Goal: Information Seeking & Learning: Compare options

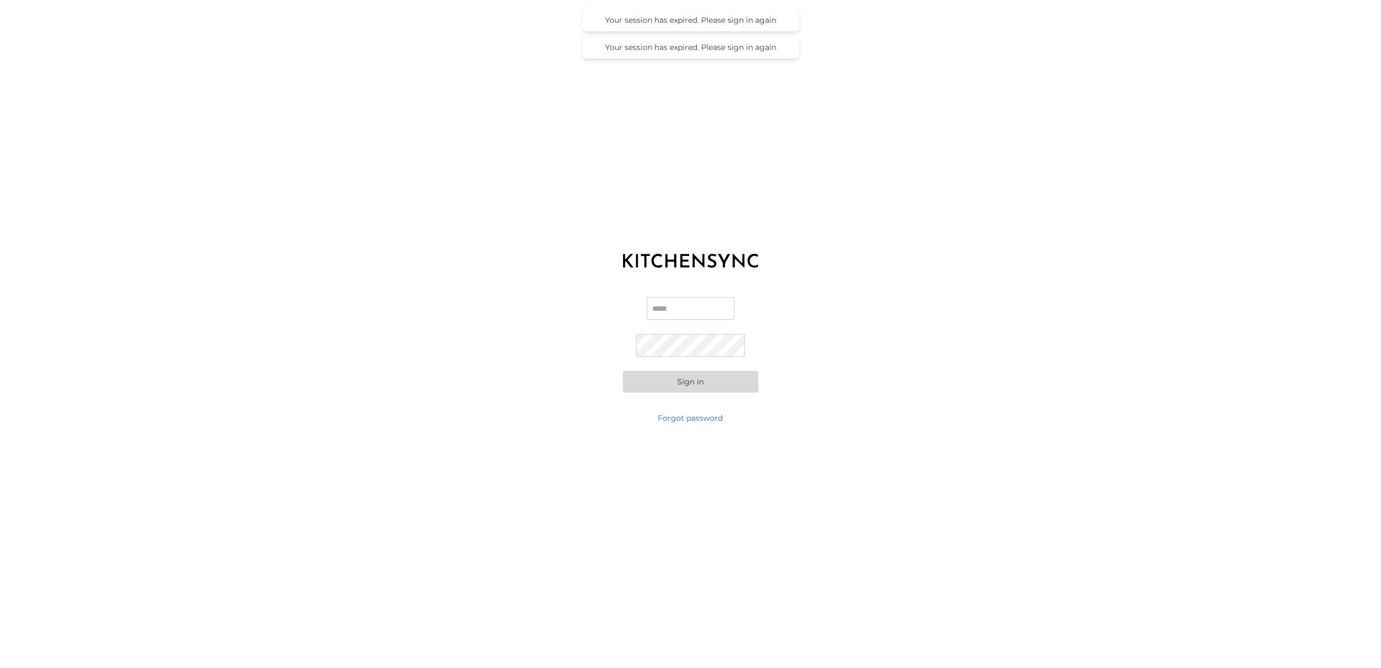
type input "**********"
click at [695, 383] on button "Sign in" at bounding box center [690, 382] width 135 height 22
click at [692, 384] on div "Loading…" at bounding box center [690, 312] width 1381 height 624
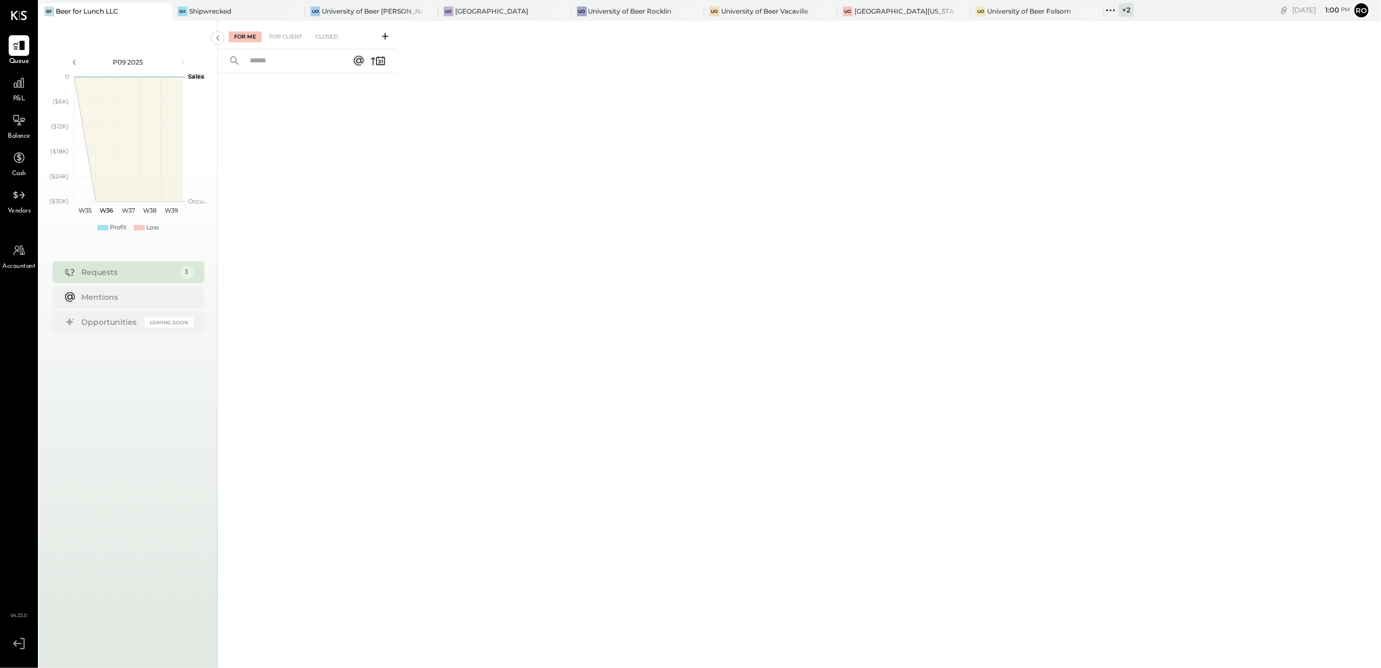
click at [1119, 11] on div "+ 2" at bounding box center [1126, 10] width 15 height 14
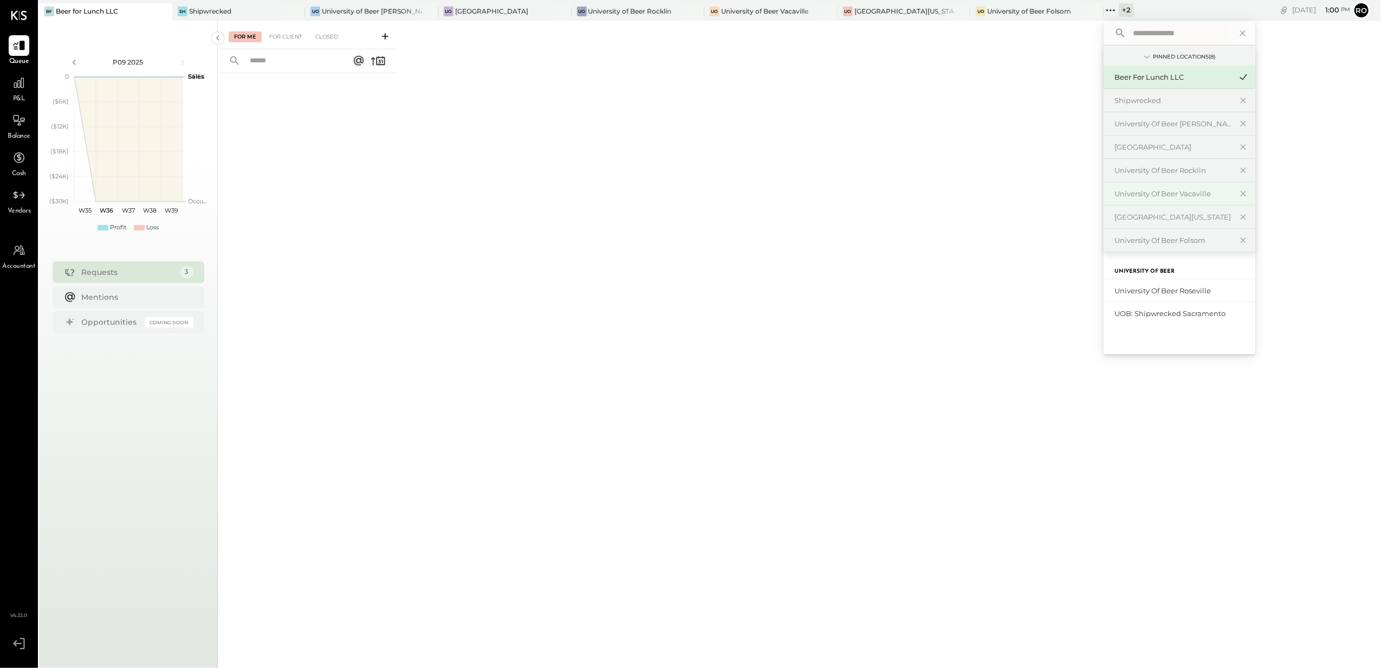
click at [1175, 192] on div "University of Beer Vacaville" at bounding box center [1173, 194] width 117 height 10
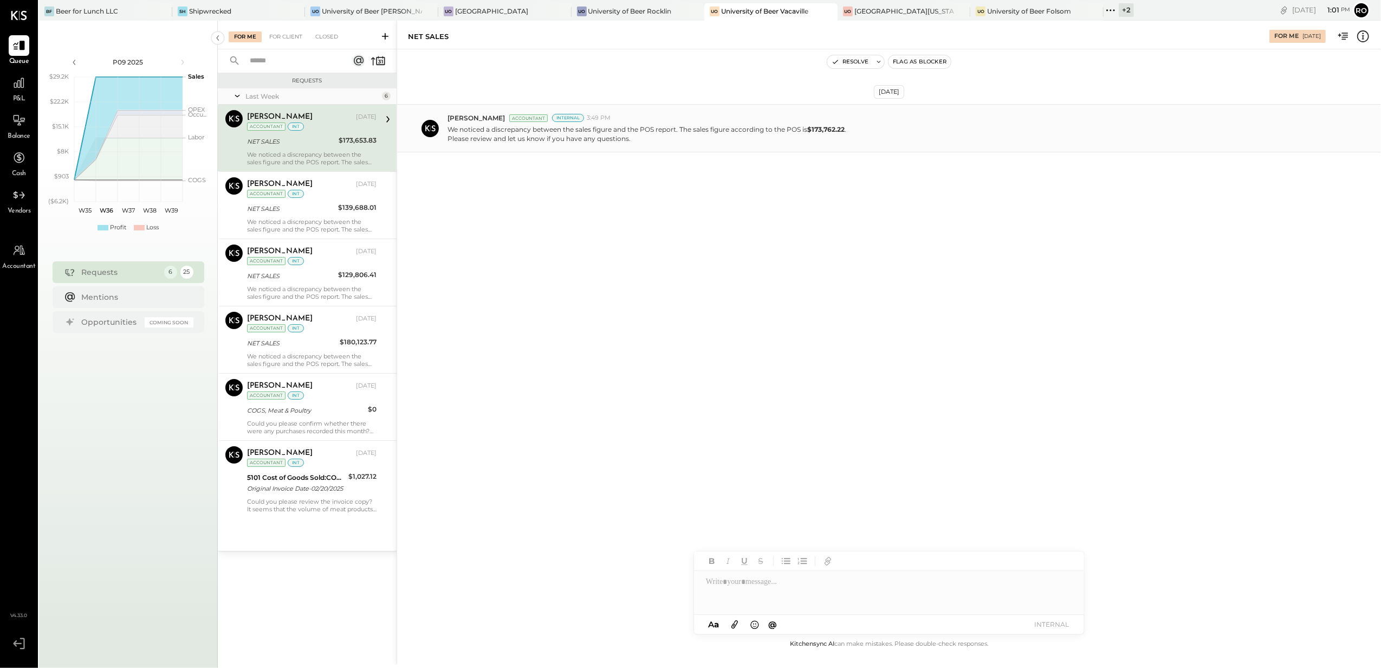
click at [608, 141] on p "We noticed a discrepancy between the sales figure and the POS report. The sales…" at bounding box center [647, 134] width 399 height 18
click at [356, 217] on div "[PERSON_NAME] [DATE] Accountant int NET SALES $139,688.01 We noticed a discrepa…" at bounding box center [311, 205] width 129 height 56
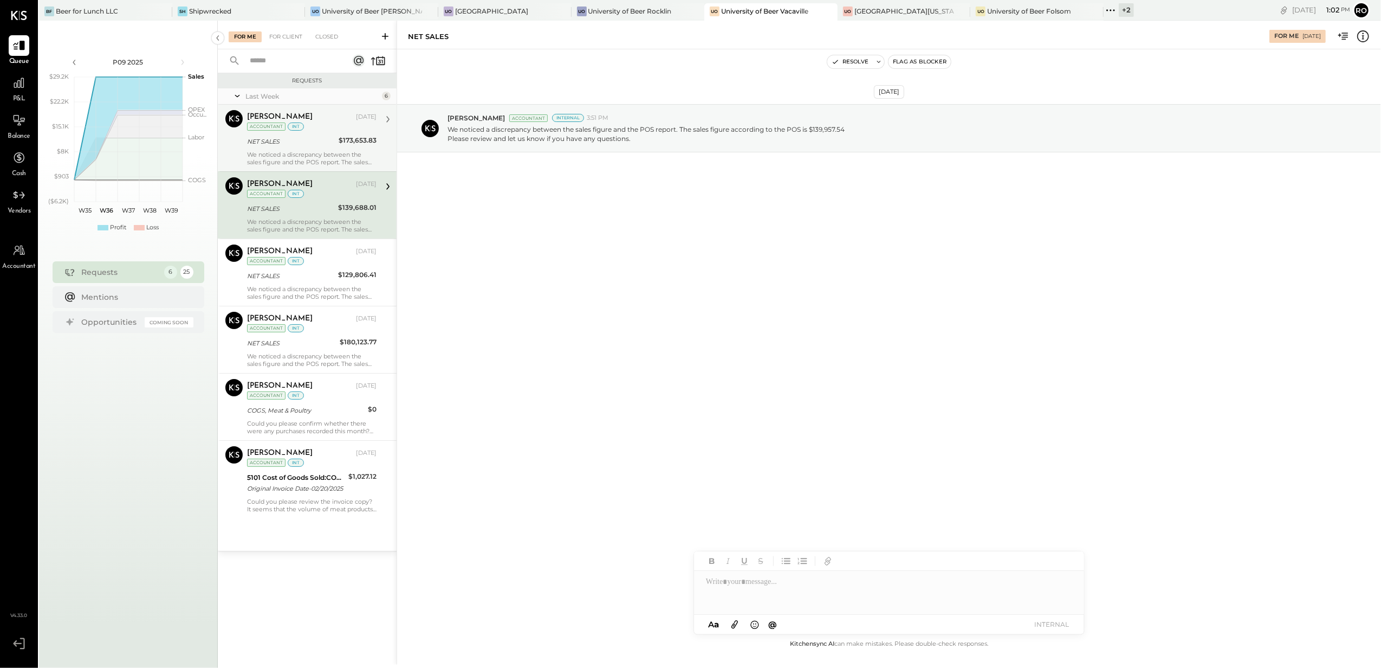
click at [341, 144] on div "$173,653.83" at bounding box center [358, 140] width 38 height 11
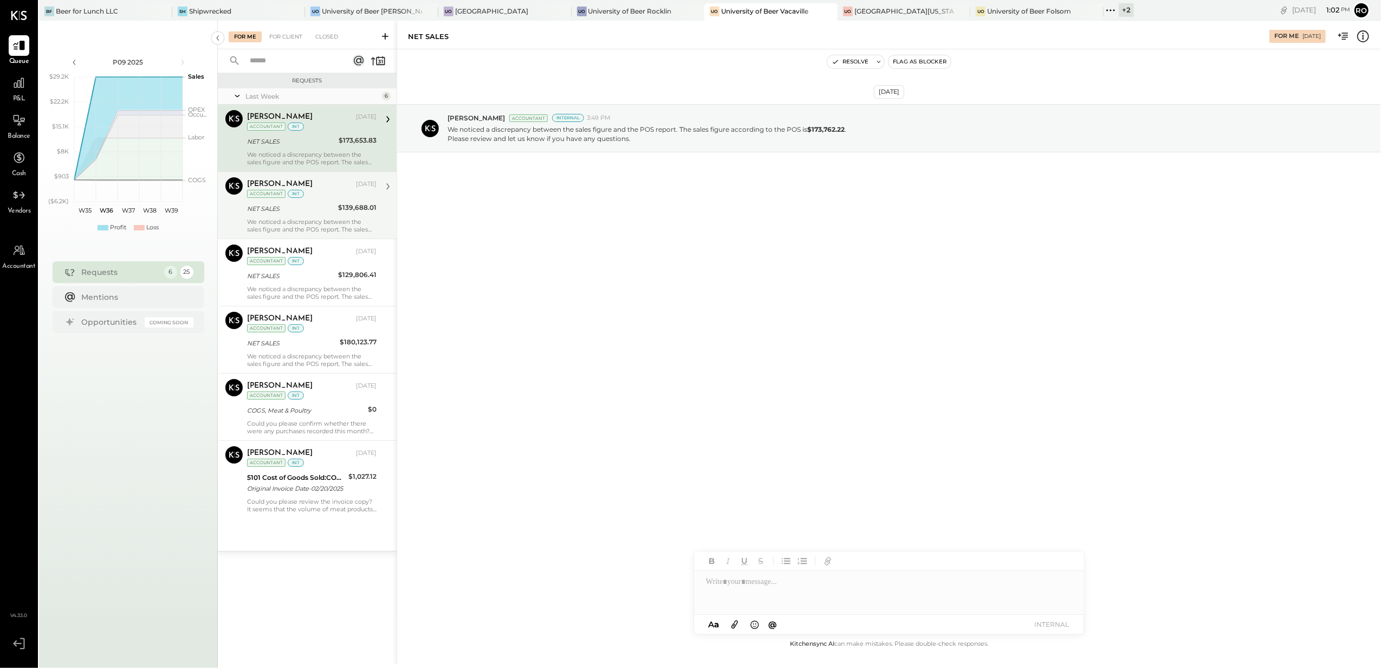
click at [333, 211] on div "NET SALES" at bounding box center [291, 208] width 88 height 11
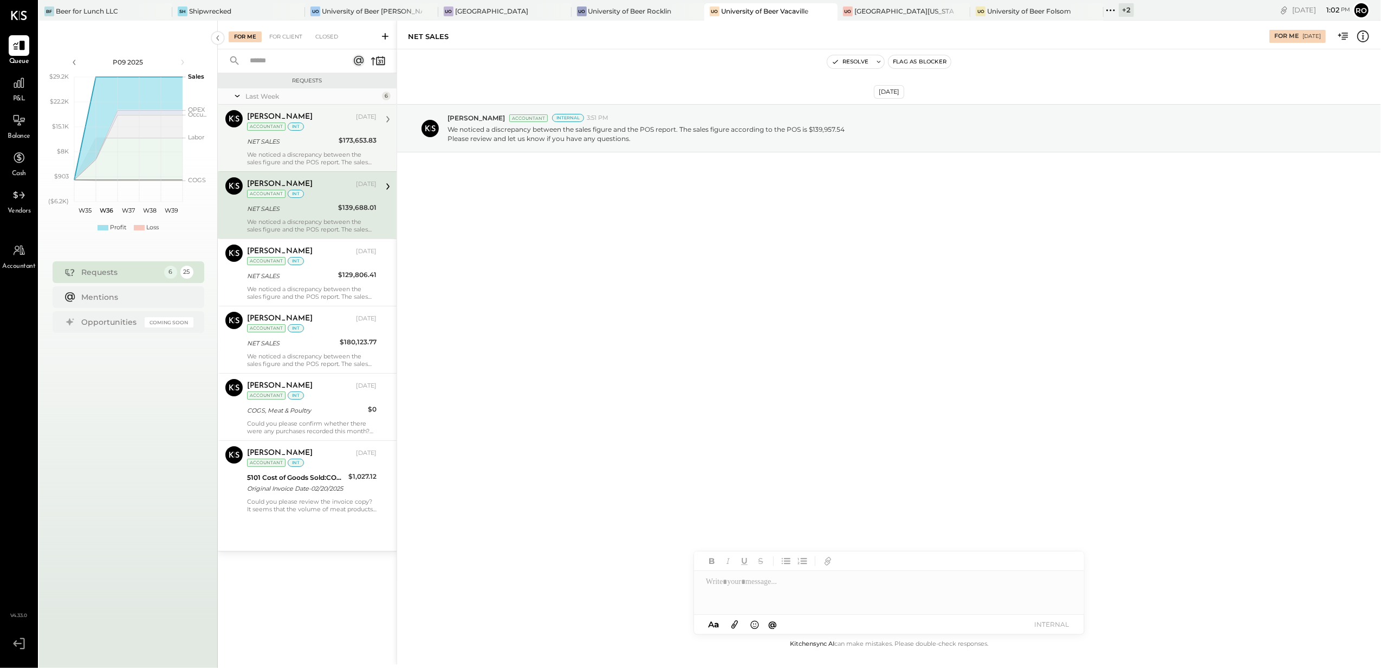
click at [333, 148] on div "[PERSON_NAME] [DATE] Accountant int NET SALES $173,653.83 We noticed a discrepa…" at bounding box center [311, 138] width 129 height 56
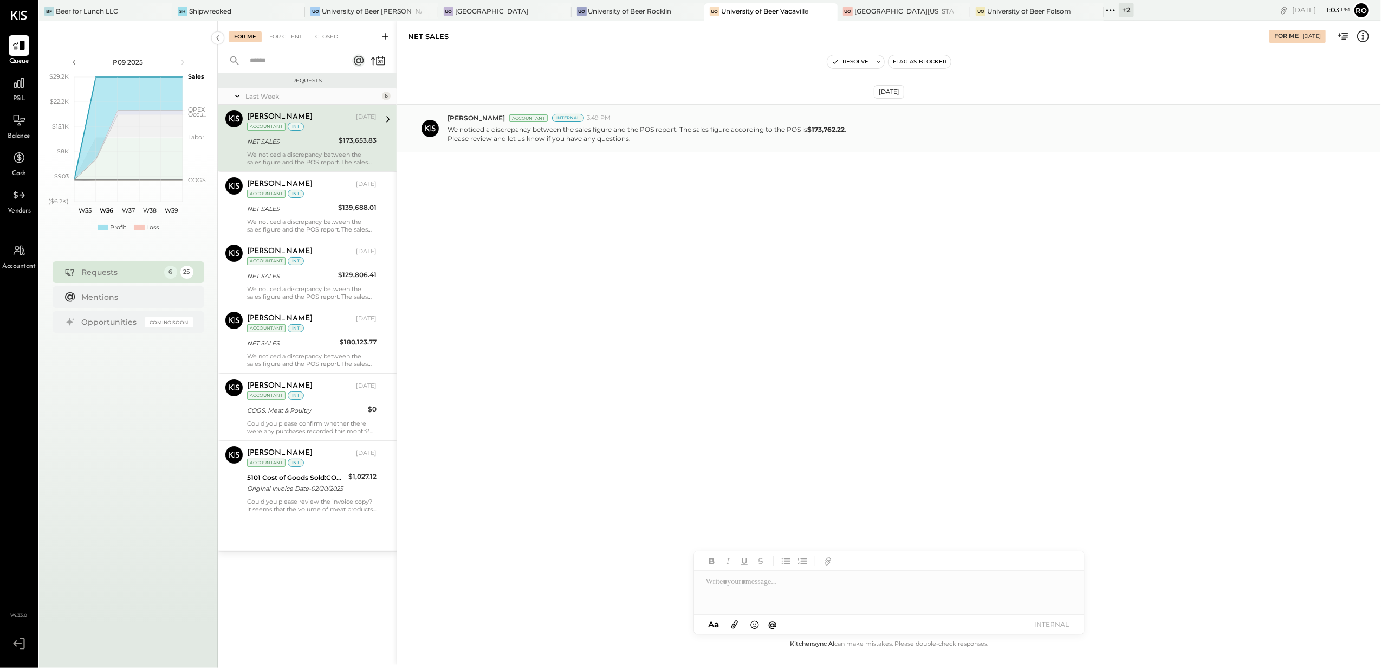
click at [580, 124] on div "We noticed a discrepancy between the sales figure and the POS report. The sales…" at bounding box center [910, 132] width 925 height 21
click at [798, 133] on p "We noticed a discrepancy between the sales figure and the POS report. The sales…" at bounding box center [647, 134] width 399 height 18
click at [663, 131] on p "We noticed a discrepancy between the sales figure and the POS report. The sales…" at bounding box center [647, 134] width 399 height 18
drag, startPoint x: 663, startPoint y: 131, endPoint x: 835, endPoint y: 124, distance: 171.9
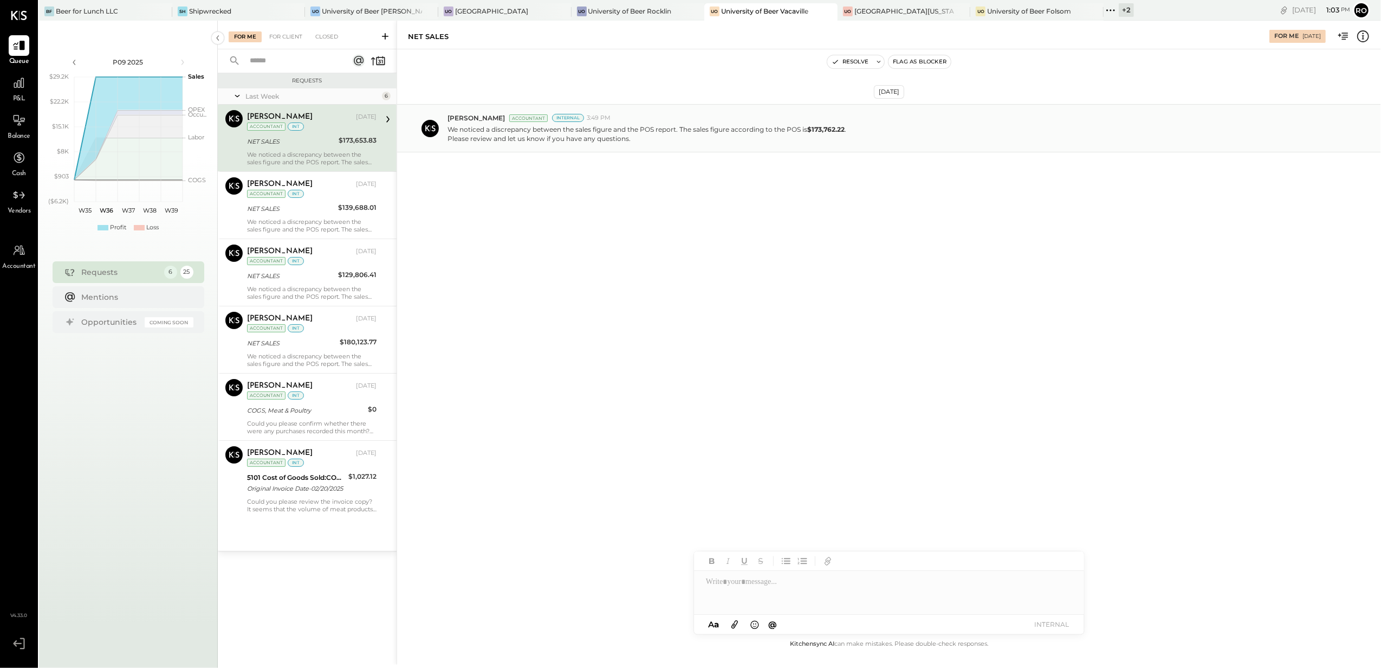
click at [835, 124] on div "We noticed a discrepancy between the sales figure and the POS report. The sales…" at bounding box center [910, 132] width 925 height 21
drag, startPoint x: 835, startPoint y: 124, endPoint x: 748, endPoint y: 144, distance: 89.0
click at [748, 144] on div "[PERSON_NAME] Accountant Internal 3:49 PM We noticed a discrepancy between the …" at bounding box center [889, 128] width 984 height 48
click at [1364, 35] on icon at bounding box center [1363, 36] width 14 height 14
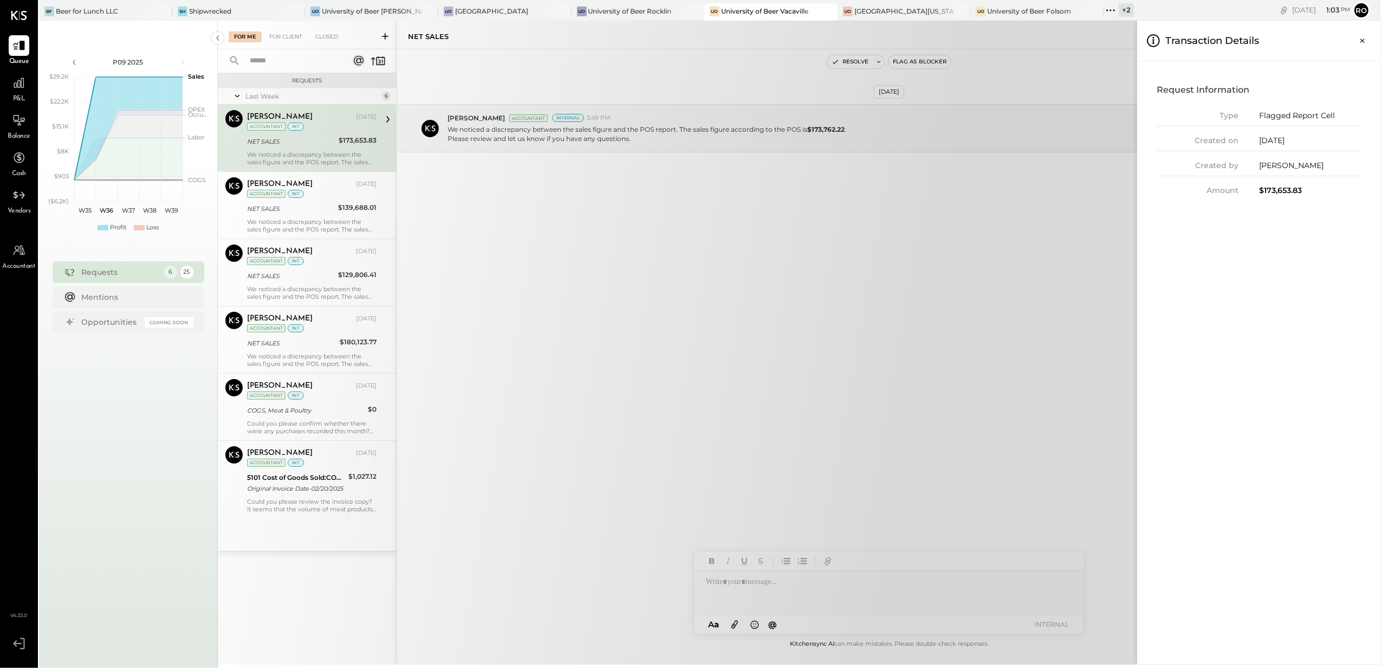
click at [1149, 41] on icon at bounding box center [1153, 40] width 15 height 15
click at [1362, 40] on icon "Close panel" at bounding box center [1363, 40] width 4 height 4
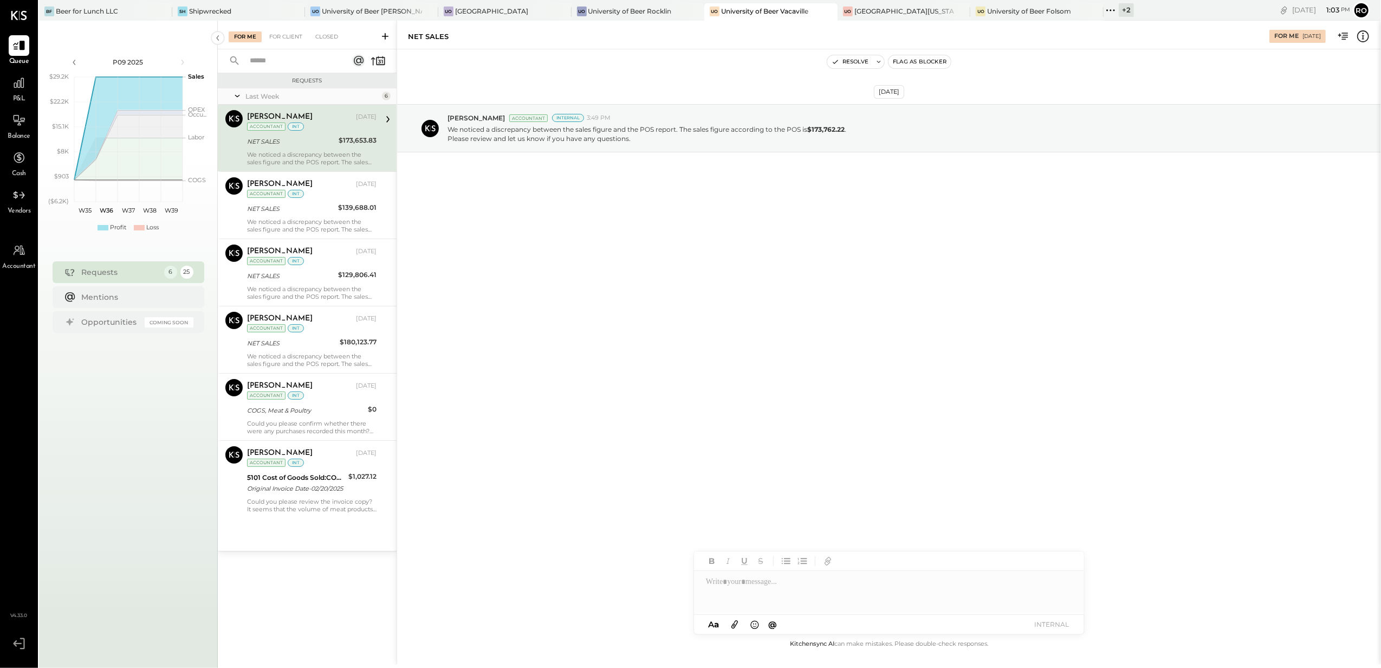
click at [684, 316] on div "[DATE] [PERSON_NAME] Accountant Internal 3:49 PM We noticed a discrepancy betwe…" at bounding box center [889, 343] width 984 height 588
click at [23, 86] on icon at bounding box center [19, 83] width 14 height 14
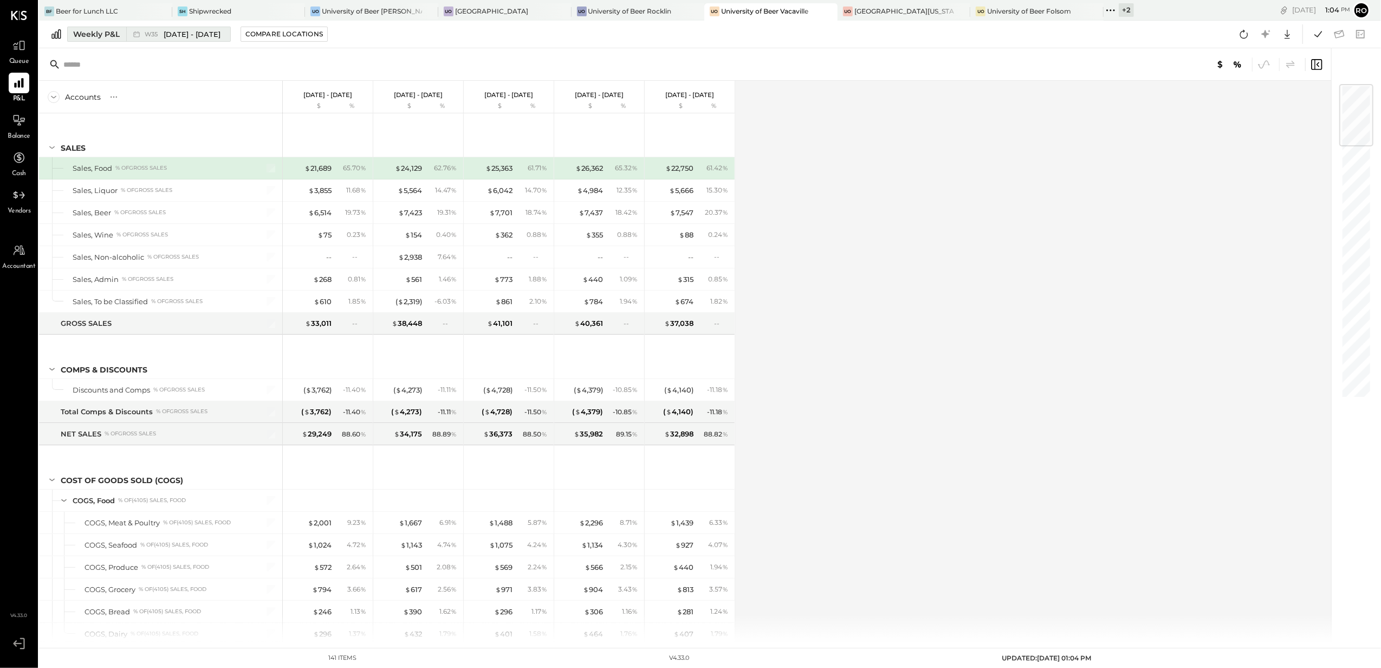
click at [104, 29] on div "Weekly P&L" at bounding box center [96, 34] width 47 height 11
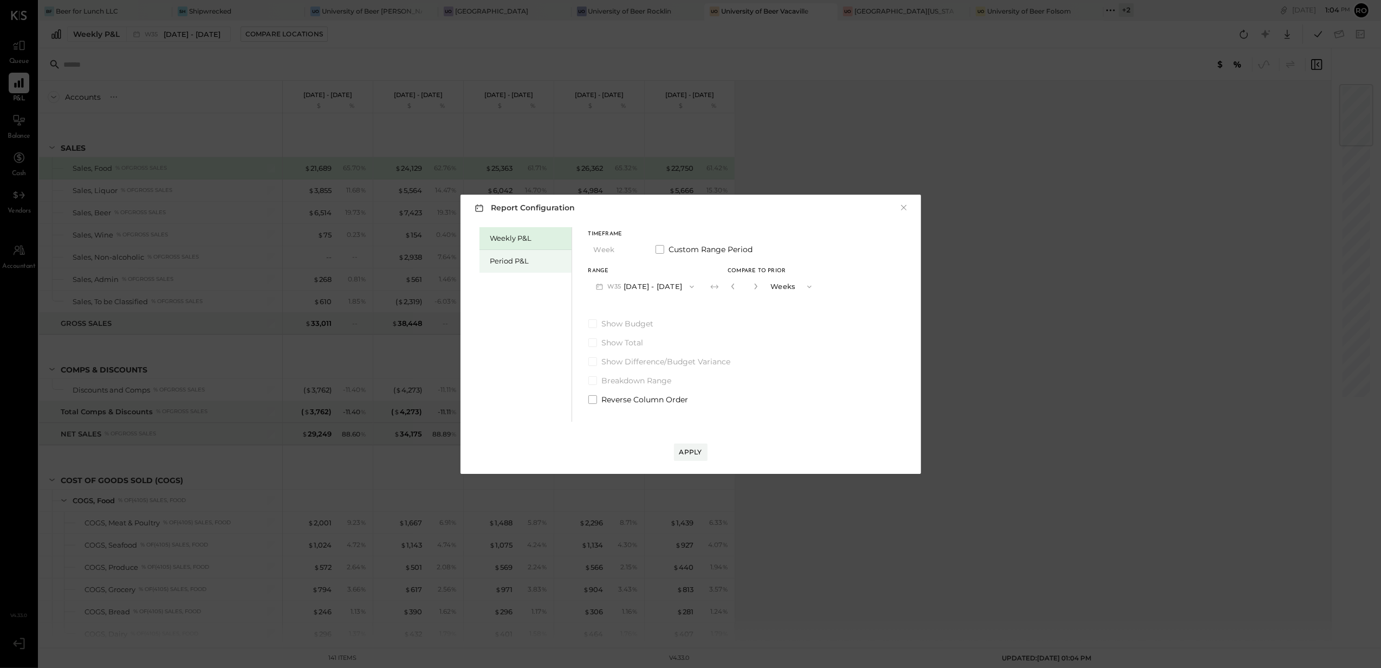
click at [507, 255] on div "Period P&L" at bounding box center [526, 261] width 92 height 23
click at [700, 291] on button "P09 [DATE] - [DATE]" at bounding box center [644, 286] width 113 height 20
click at [639, 312] on span "[DATE] - [DATE]" at bounding box center [638, 310] width 51 height 9
click at [690, 449] on div "Apply" at bounding box center [690, 451] width 23 height 9
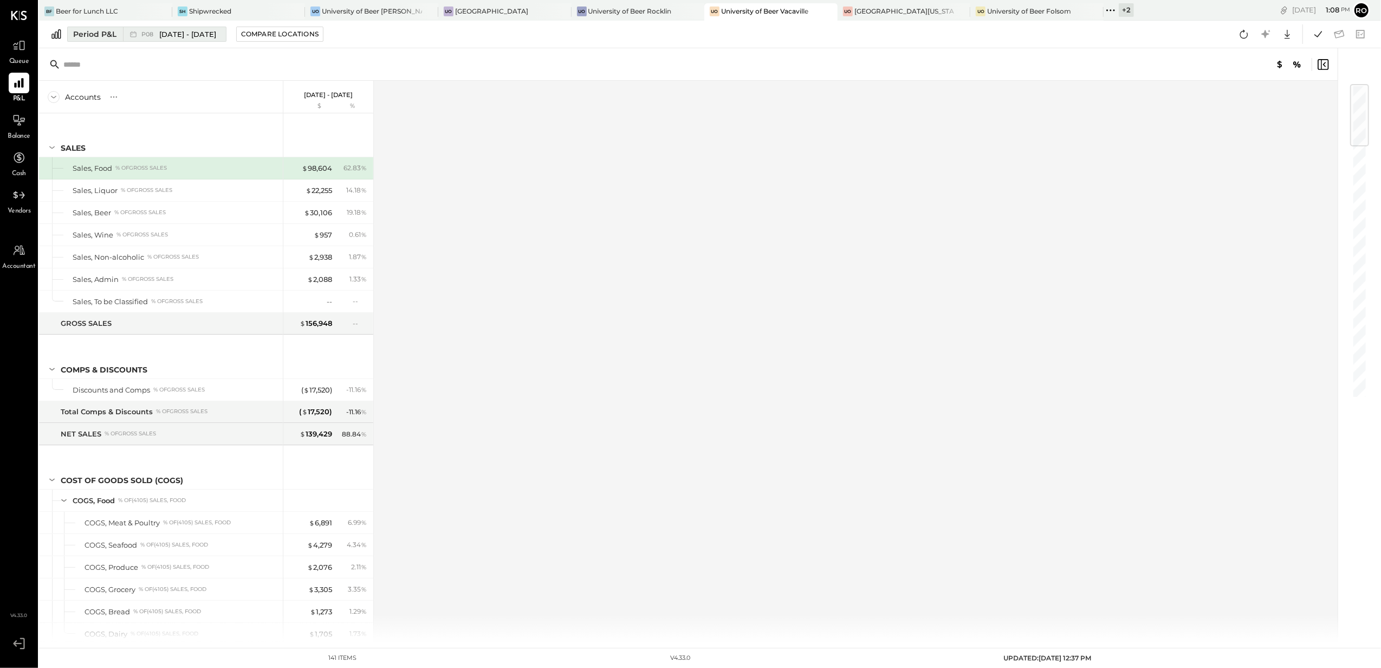
click at [172, 33] on span "[DATE] - [DATE]" at bounding box center [187, 34] width 57 height 10
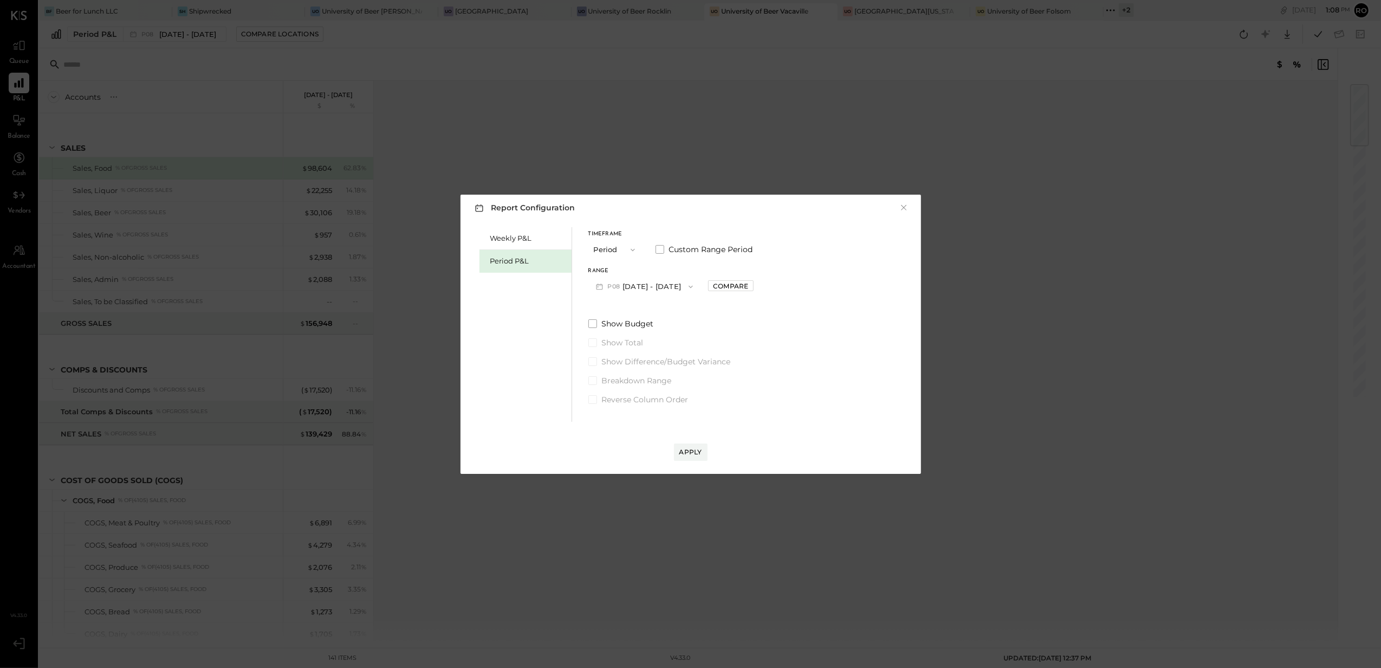
click at [695, 284] on icon "button" at bounding box center [691, 286] width 9 height 9
click at [746, 284] on div "Compare" at bounding box center [730, 285] width 35 height 9
click at [759, 285] on button "button" at bounding box center [754, 286] width 9 height 12
click at [758, 285] on icon "button" at bounding box center [755, 286] width 7 height 7
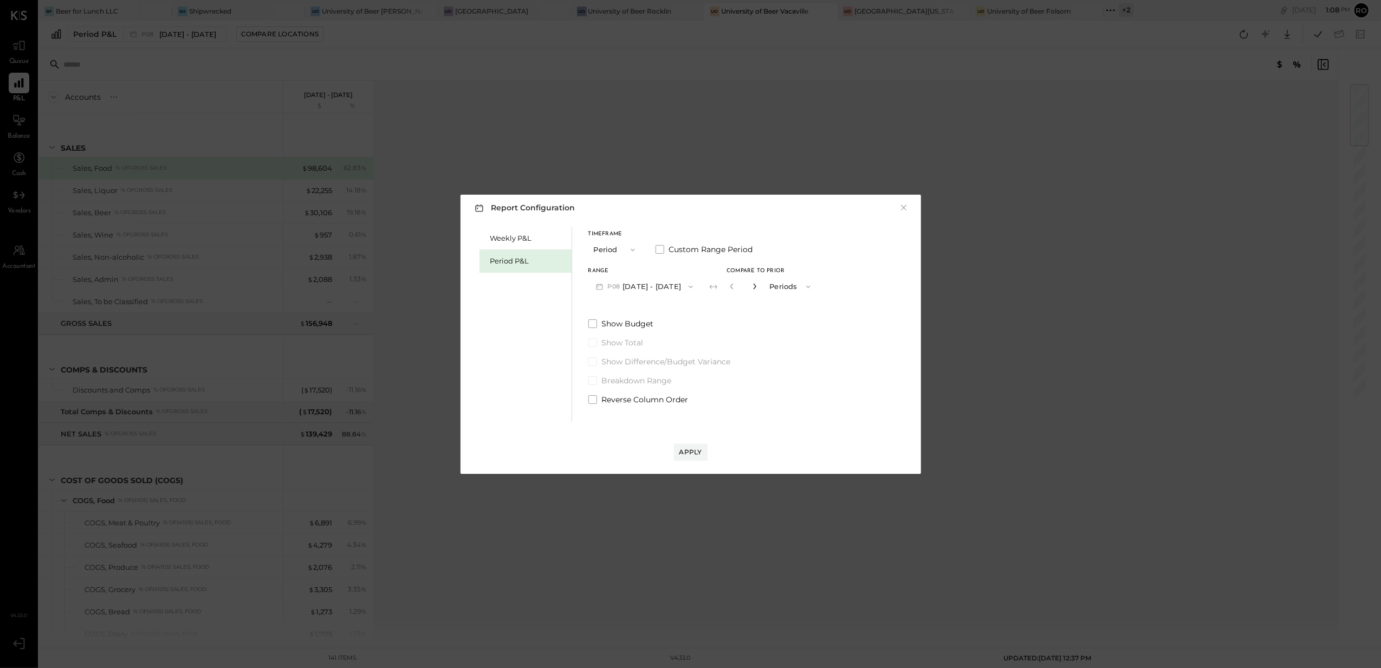
click at [758, 285] on icon "button" at bounding box center [755, 286] width 7 height 7
type input "*"
click at [686, 454] on div "Apply" at bounding box center [690, 451] width 23 height 9
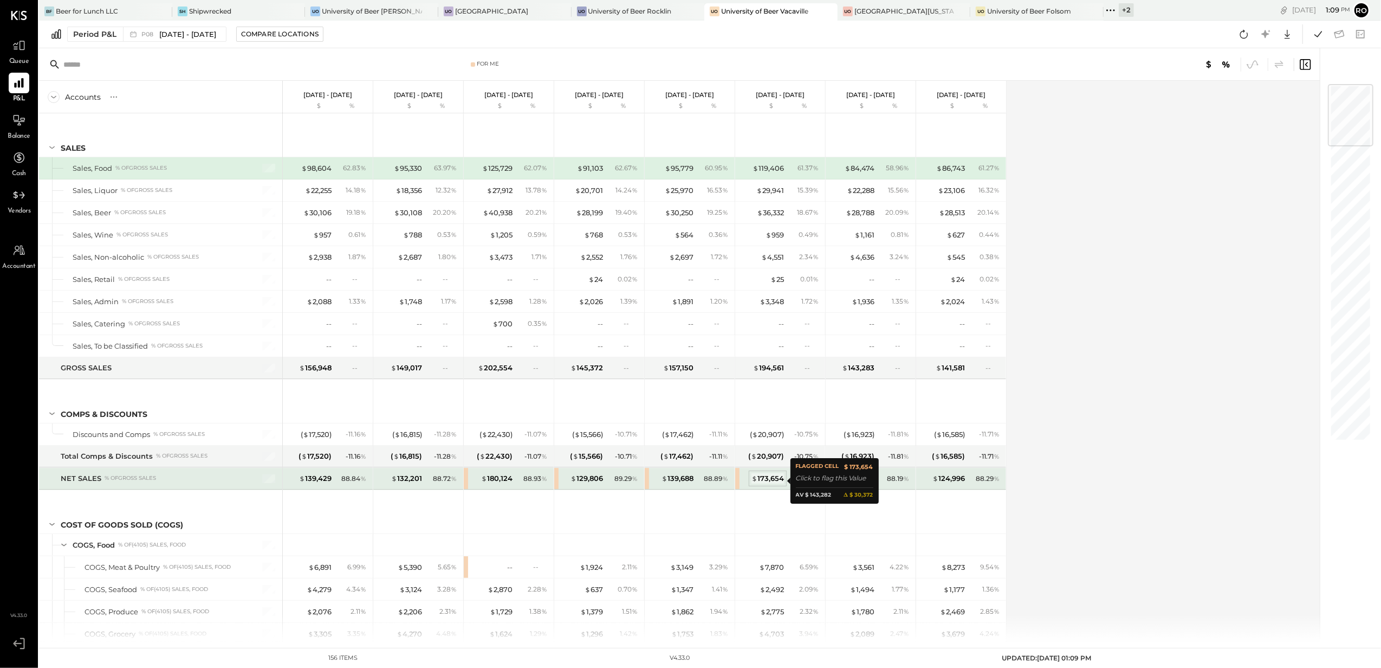
click at [769, 483] on div "$ 173,654" at bounding box center [768, 478] width 33 height 10
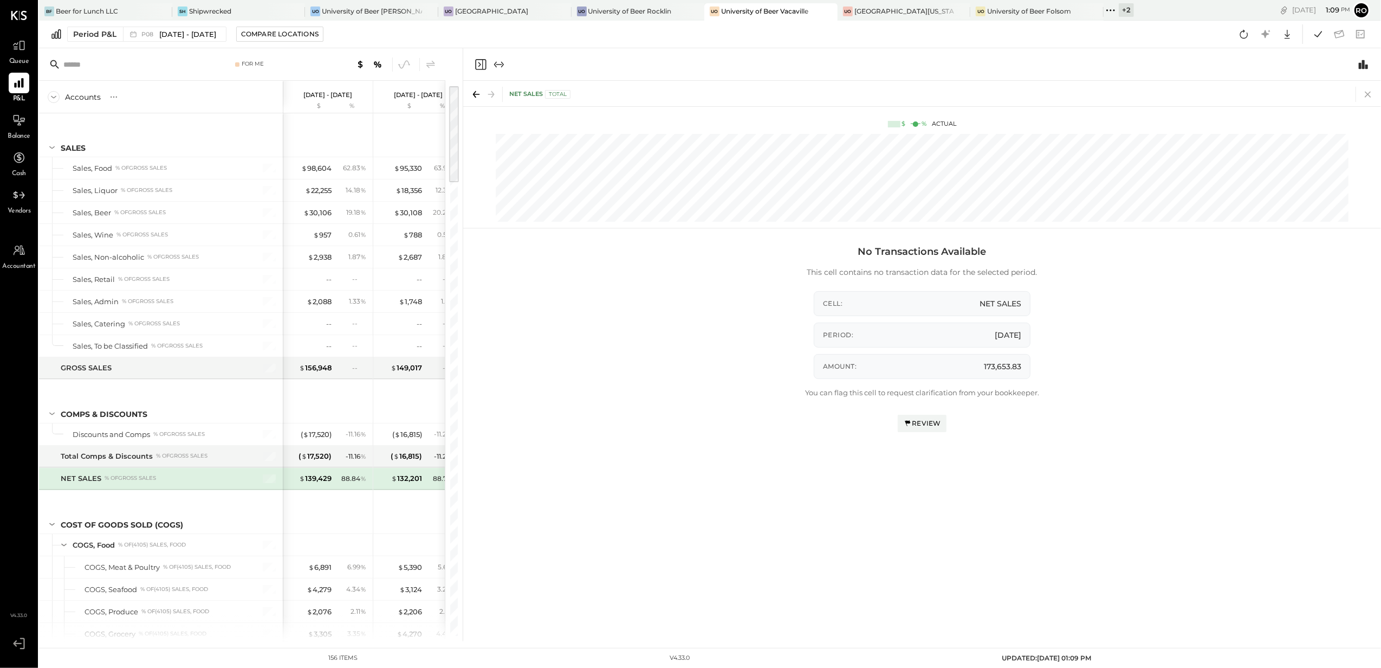
click at [1372, 92] on icon at bounding box center [1368, 94] width 15 height 15
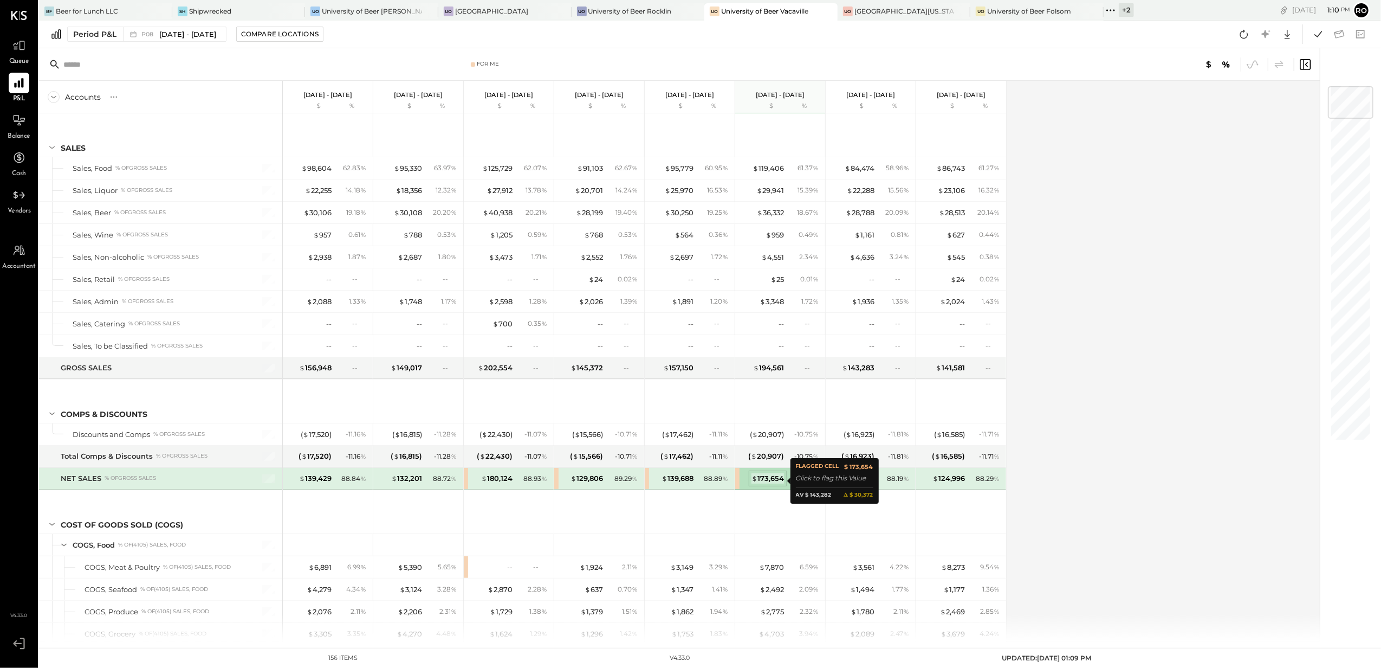
click at [774, 481] on div "$ 173,654" at bounding box center [768, 478] width 33 height 10
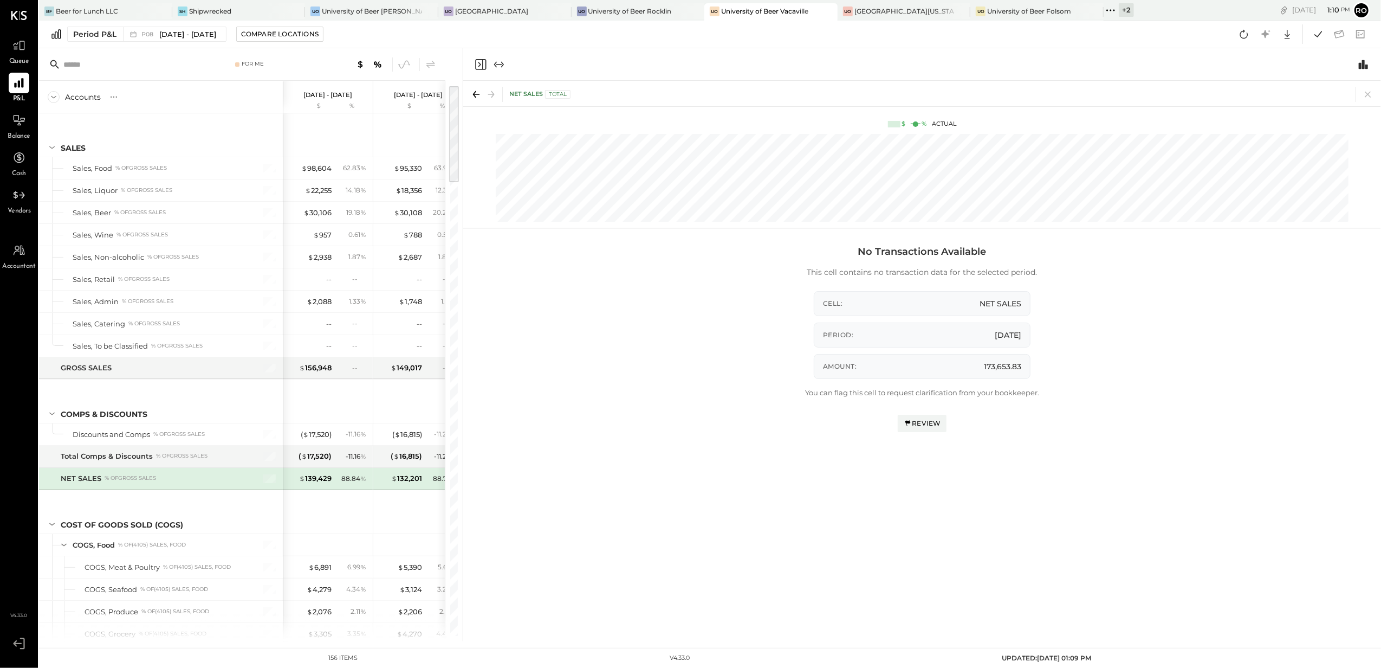
click at [475, 95] on icon at bounding box center [474, 94] width 3 height 7
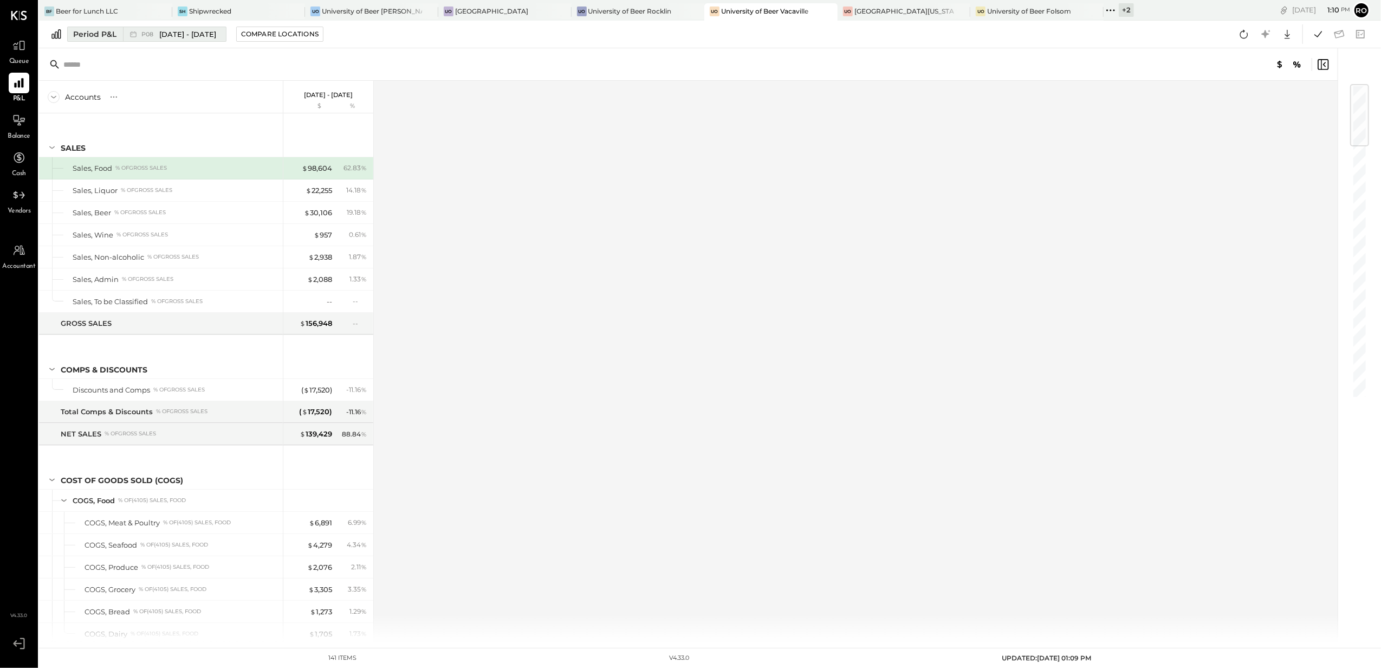
click at [166, 35] on span "[DATE] - [DATE]" at bounding box center [187, 34] width 57 height 10
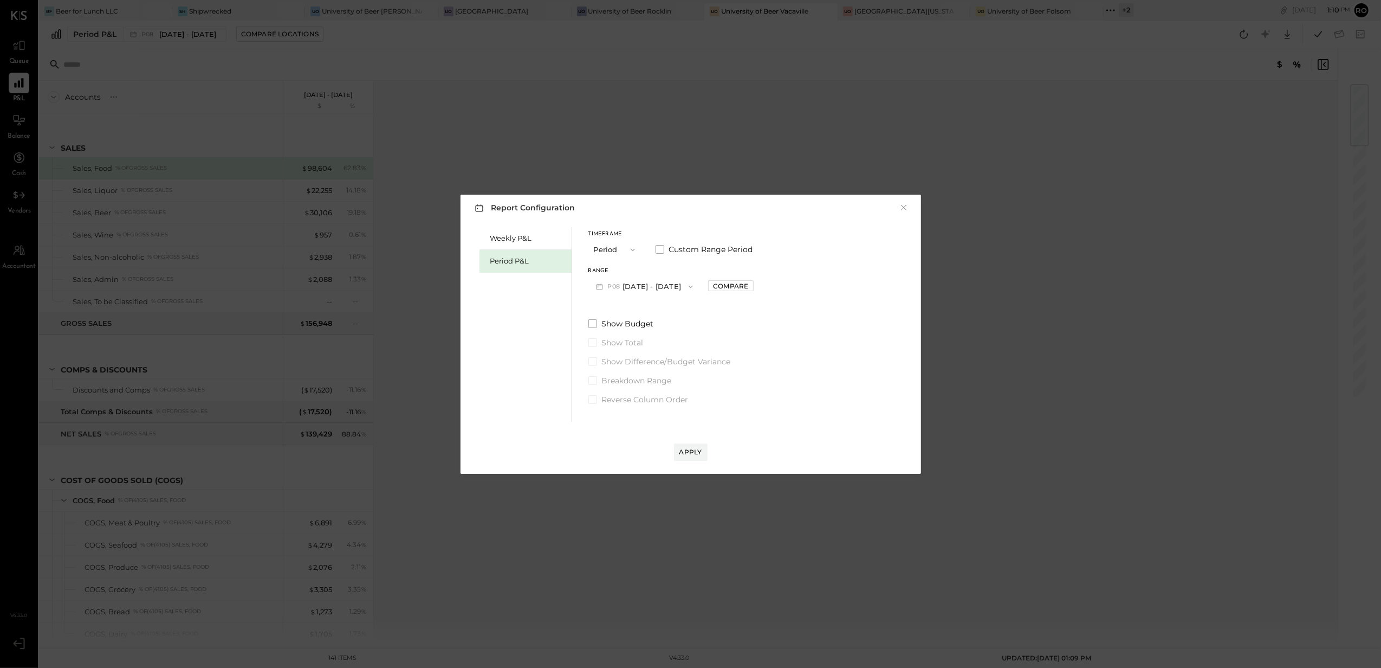
click at [695, 286] on icon "button" at bounding box center [691, 286] width 9 height 9
click at [748, 284] on div "Compare" at bounding box center [730, 285] width 35 height 9
click at [759, 286] on button "button" at bounding box center [754, 286] width 9 height 12
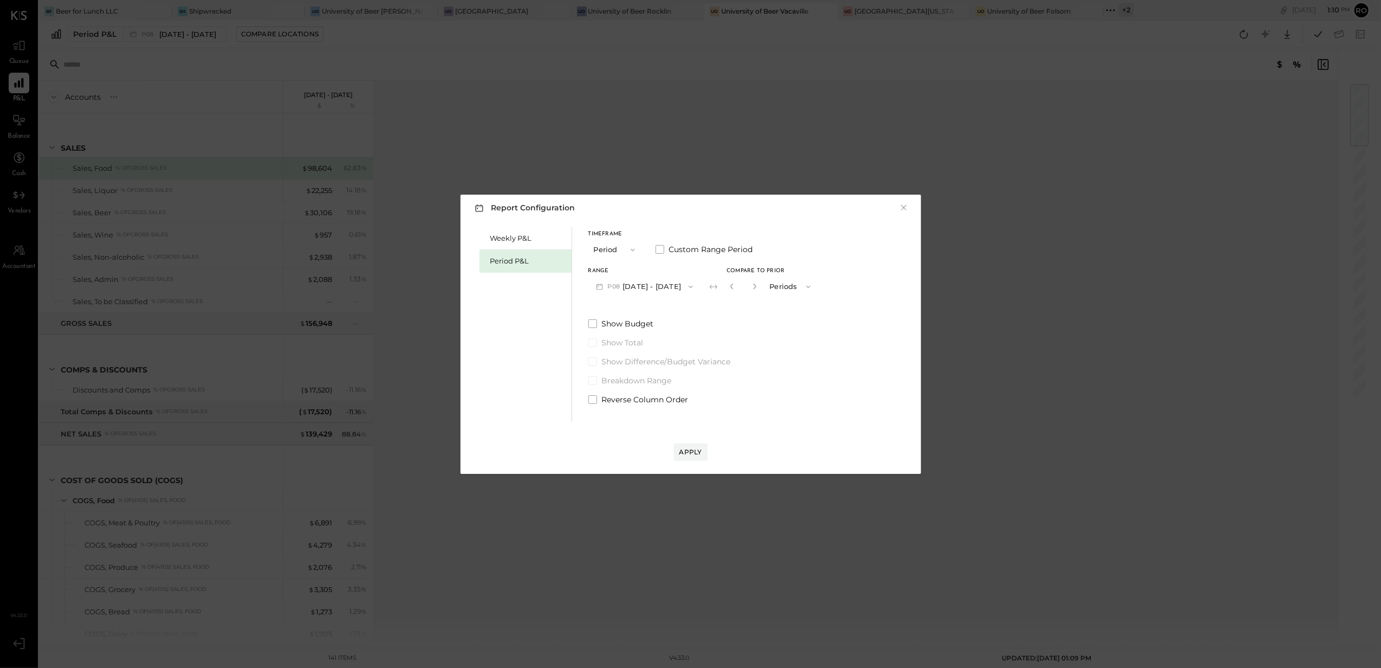
click at [759, 286] on button "button" at bounding box center [754, 286] width 9 height 12
type input "*"
click at [690, 444] on button "Apply" at bounding box center [691, 451] width 34 height 17
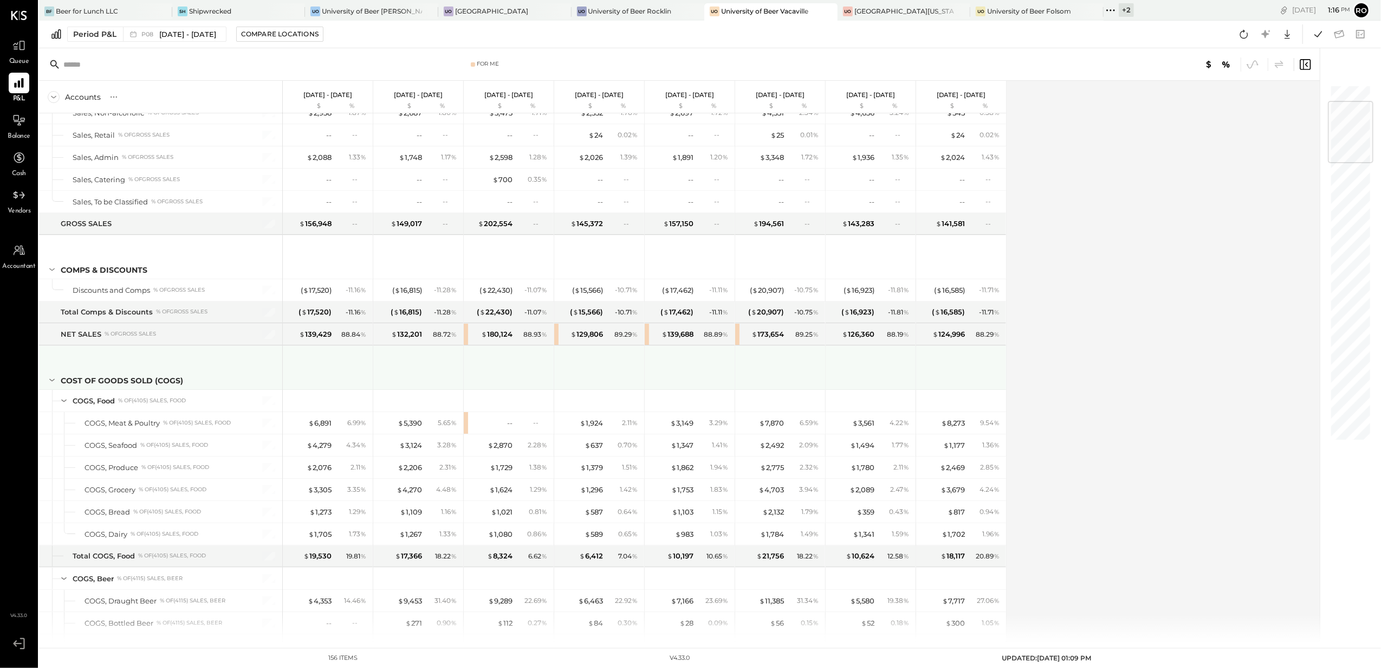
scroll to position [217, 0]
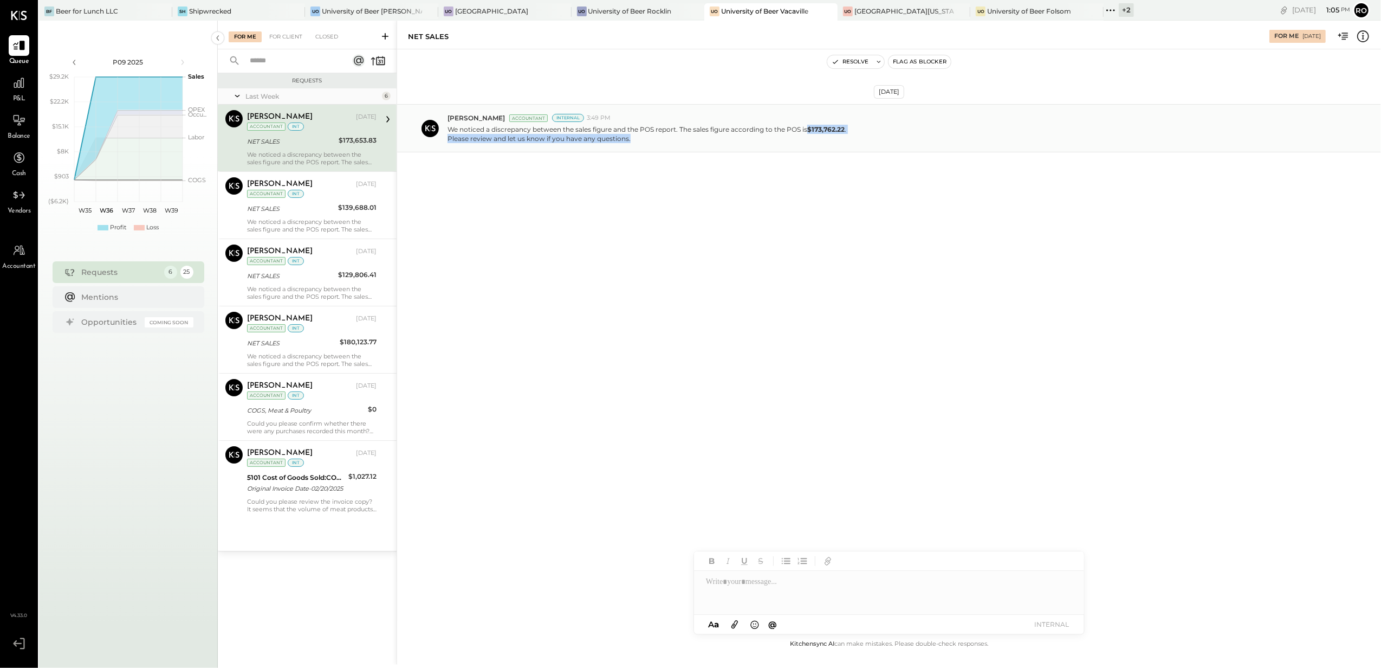
drag, startPoint x: 813, startPoint y: 127, endPoint x: 856, endPoint y: 135, distance: 44.1
click at [856, 135] on div "We noticed a discrepancy between the sales figure and the POS report. The sales…" at bounding box center [910, 132] width 925 height 21
drag, startPoint x: 856, startPoint y: 135, endPoint x: 833, endPoint y: 141, distance: 23.5
click at [833, 141] on p "We noticed a discrepancy between the sales figure and the POS report. The sales…" at bounding box center [647, 134] width 399 height 18
click at [826, 131] on strong "$173,762.22" at bounding box center [825, 129] width 37 height 8
